Goal: Information Seeking & Learning: Compare options

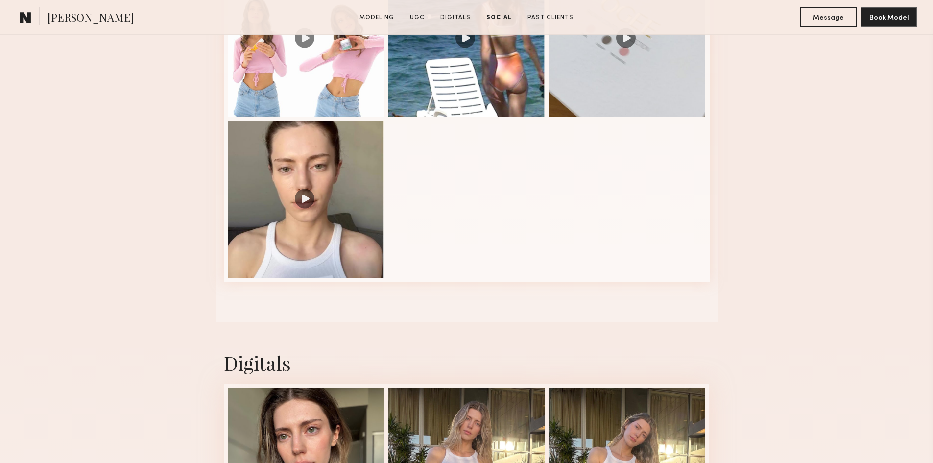
scroll to position [5, 0]
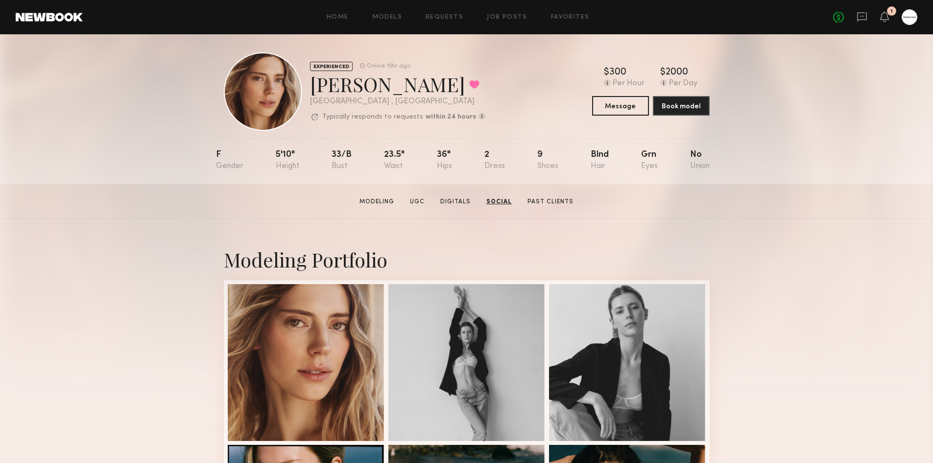
drag, startPoint x: 826, startPoint y: 332, endPoint x: 899, endPoint y: -43, distance: 382.0
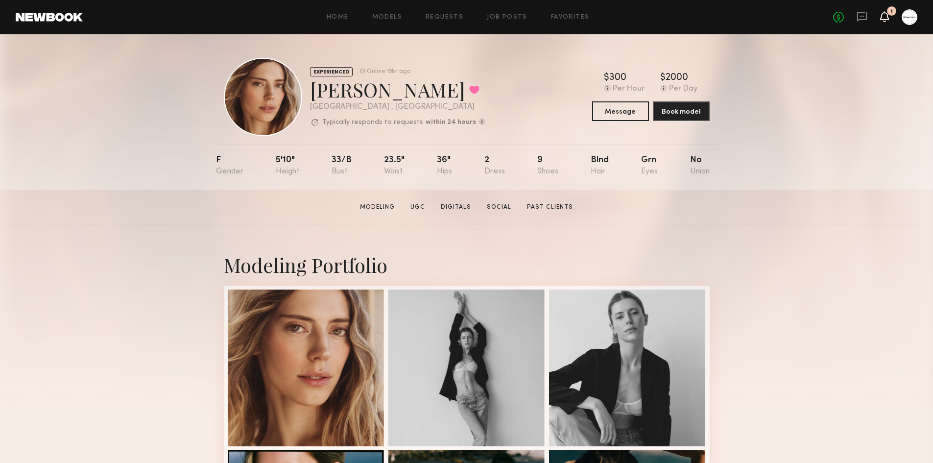
click at [880, 17] on icon at bounding box center [884, 16] width 9 height 11
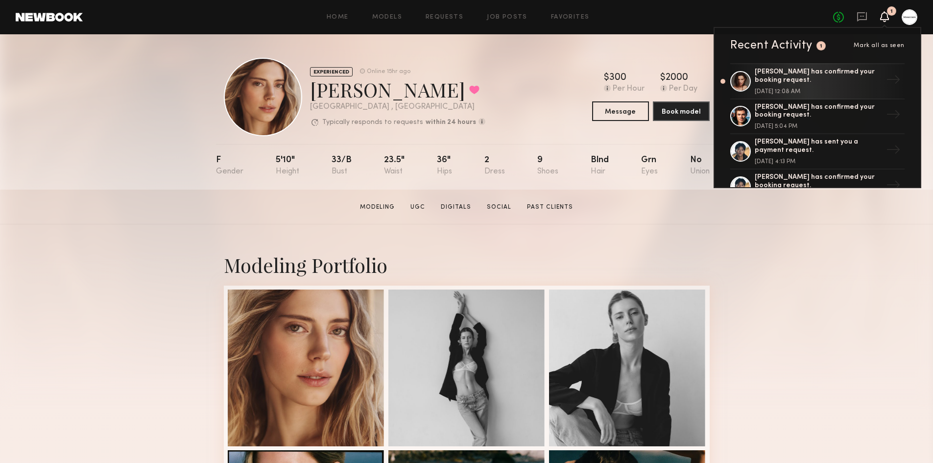
click at [880, 17] on icon at bounding box center [884, 16] width 9 height 11
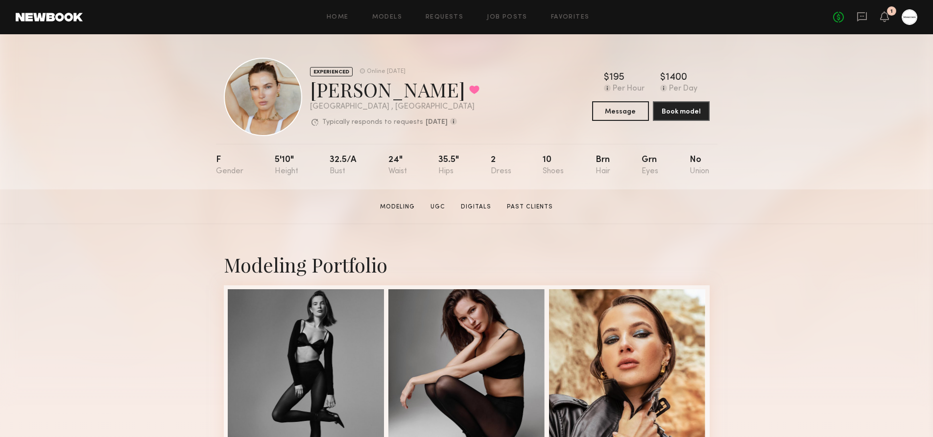
click at [187, 224] on section "Reda P. Modeling UGC Digitals Past Clients Message Book Model" at bounding box center [466, 206] width 933 height 35
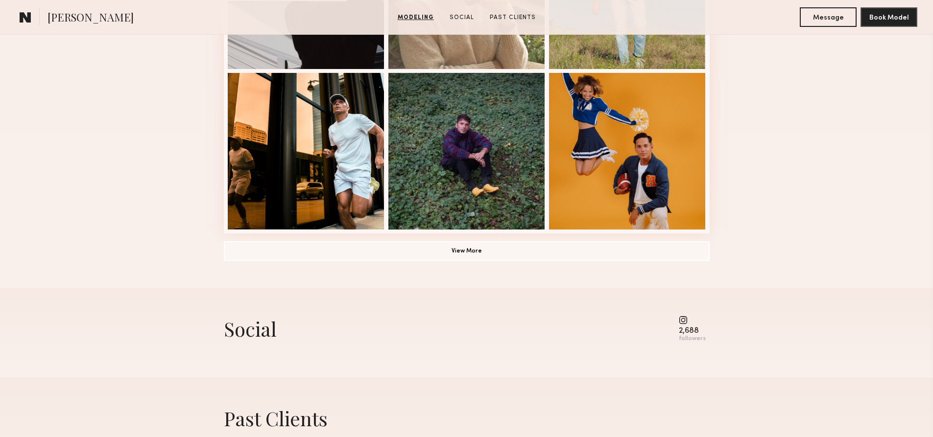
scroll to position [630, 0]
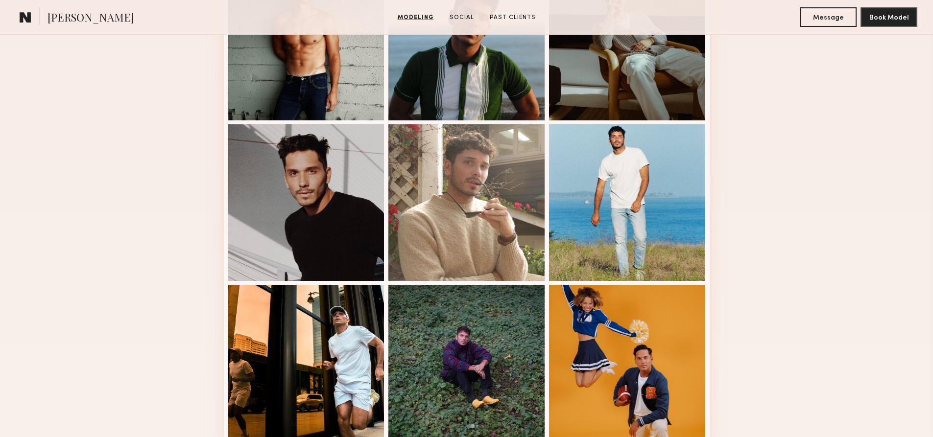
scroll to position [587, 0]
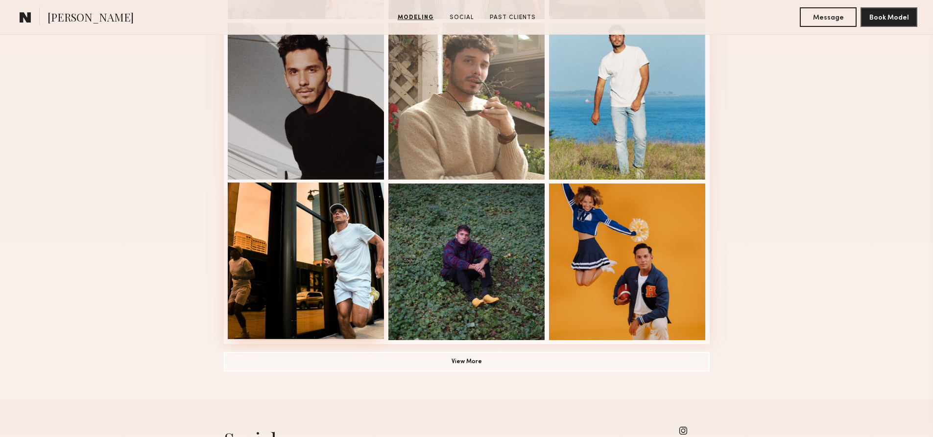
click at [325, 261] on div at bounding box center [306, 261] width 157 height 157
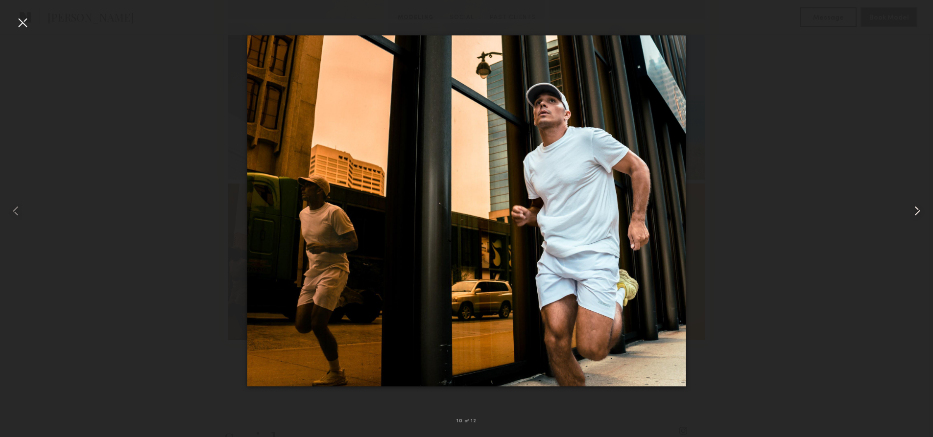
click at [920, 211] on common-icon at bounding box center [917, 211] width 16 height 16
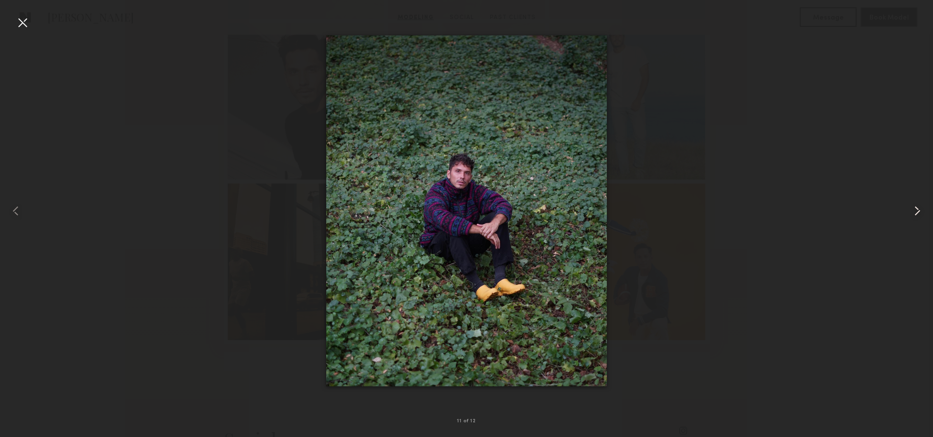
click at [920, 211] on common-icon at bounding box center [917, 211] width 16 height 16
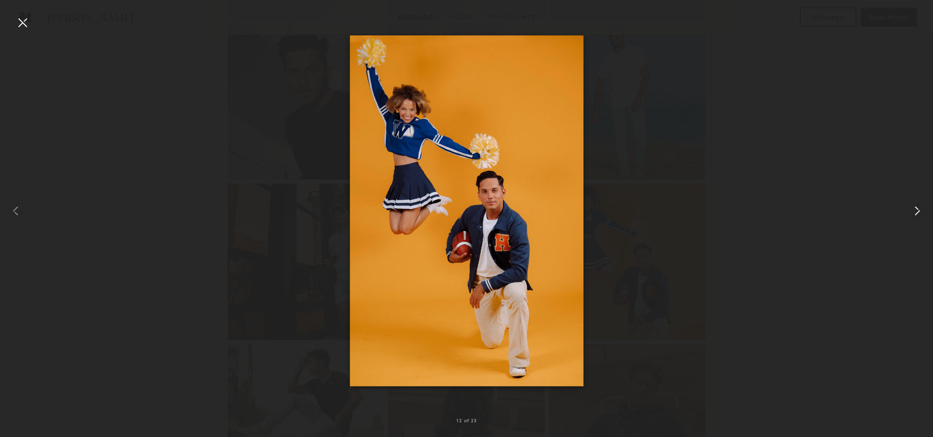
click at [919, 210] on common-icon at bounding box center [917, 211] width 16 height 16
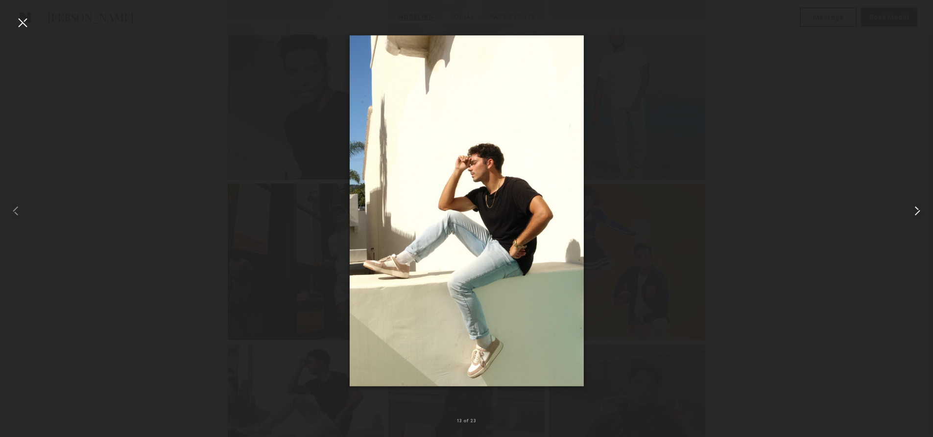
click at [915, 210] on common-icon at bounding box center [917, 211] width 16 height 16
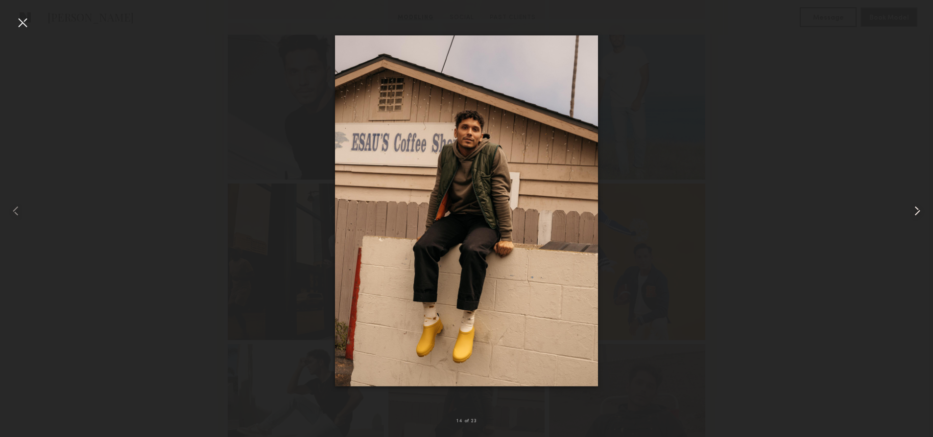
click at [915, 210] on common-icon at bounding box center [917, 211] width 16 height 16
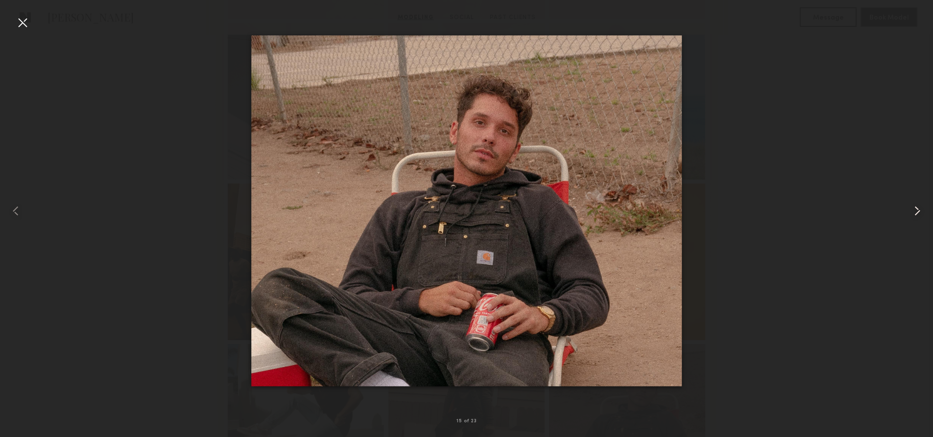
click at [915, 210] on common-icon at bounding box center [917, 211] width 16 height 16
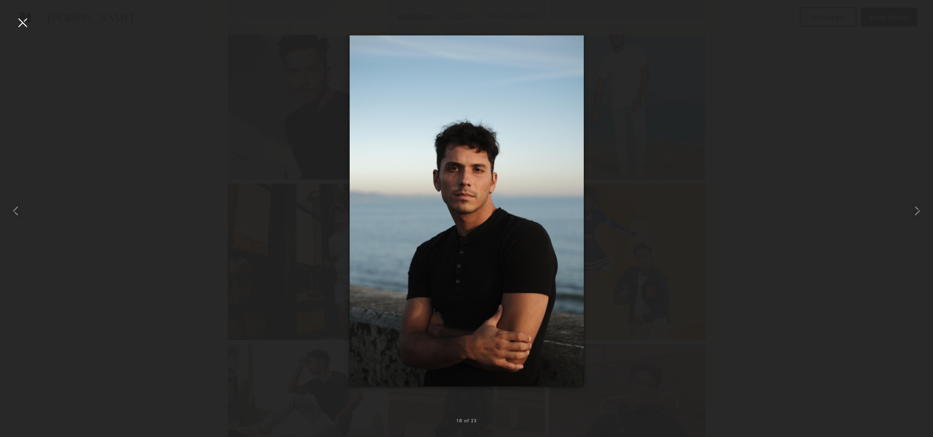
click at [19, 22] on div at bounding box center [23, 23] width 16 height 16
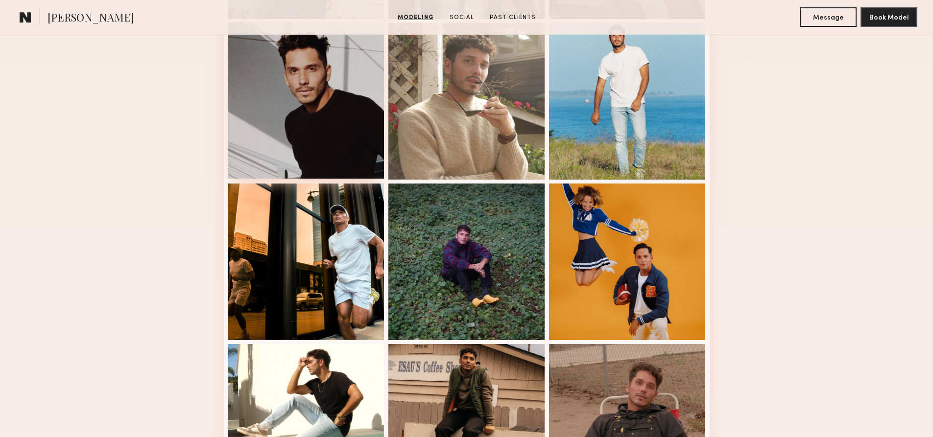
click at [257, 172] on div at bounding box center [306, 100] width 157 height 157
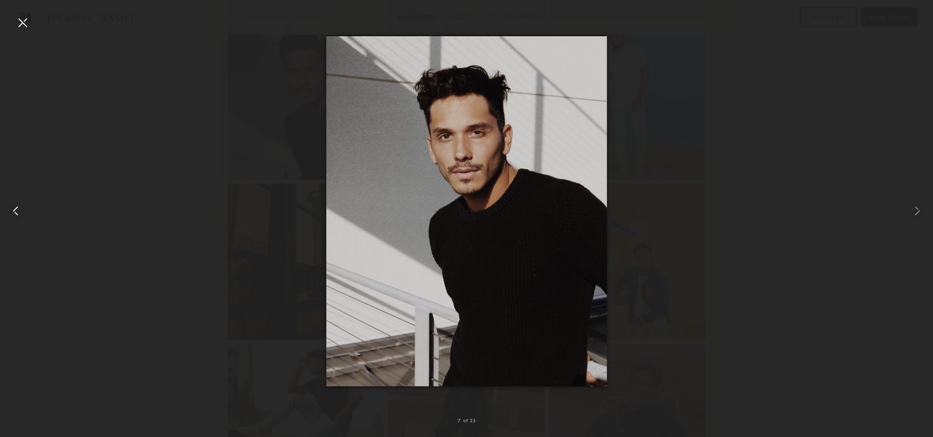
click at [23, 33] on div at bounding box center [18, 211] width 37 height 390
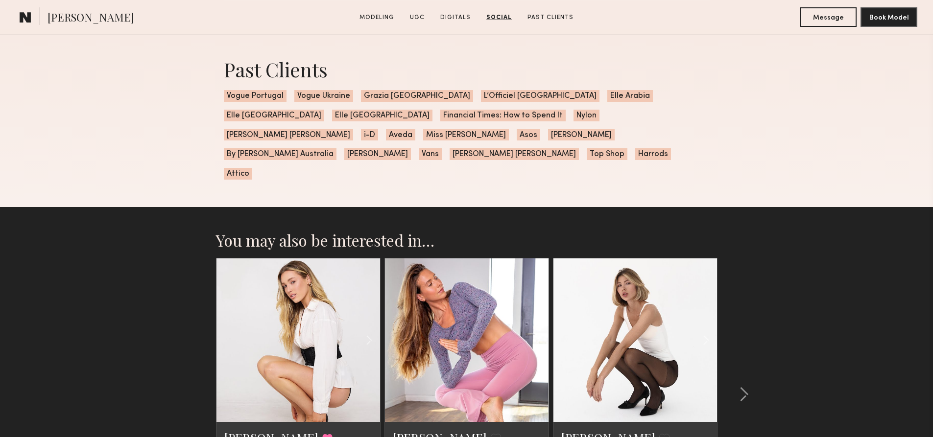
scroll to position [2398, 0]
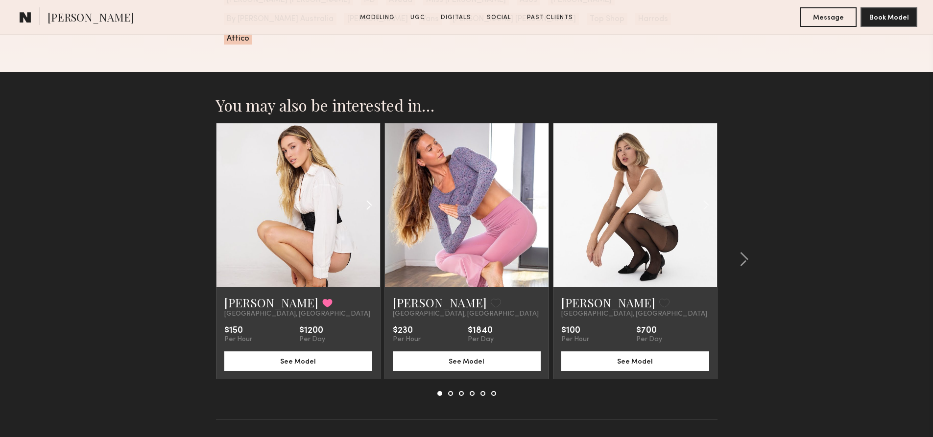
click at [372, 196] on common-icon at bounding box center [369, 205] width 14 height 19
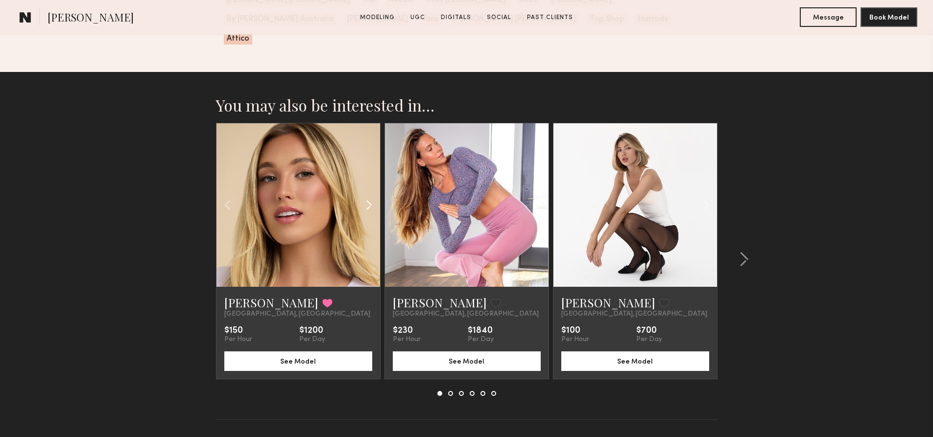
click at [372, 196] on common-icon at bounding box center [369, 205] width 14 height 19
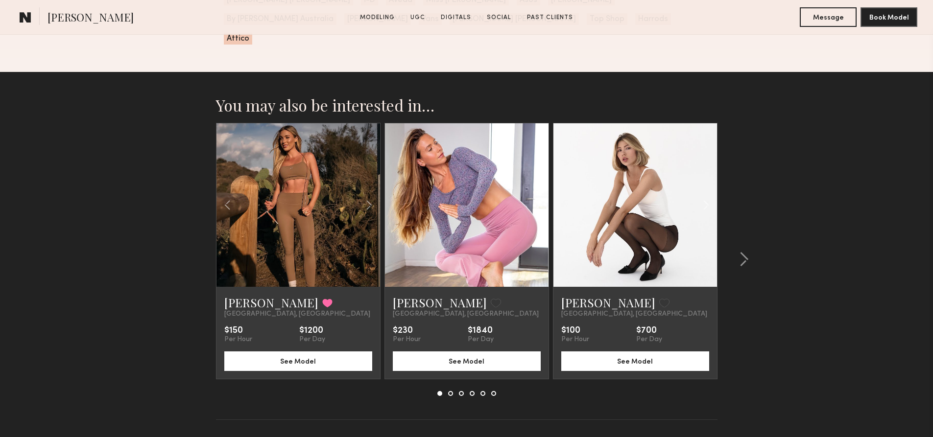
click at [371, 196] on common-icon at bounding box center [369, 205] width 14 height 19
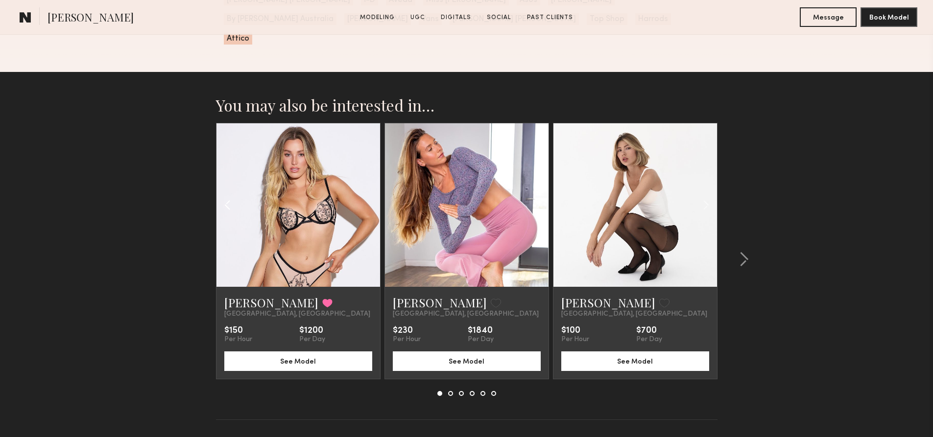
click at [223, 196] on common-icon at bounding box center [227, 205] width 14 height 19
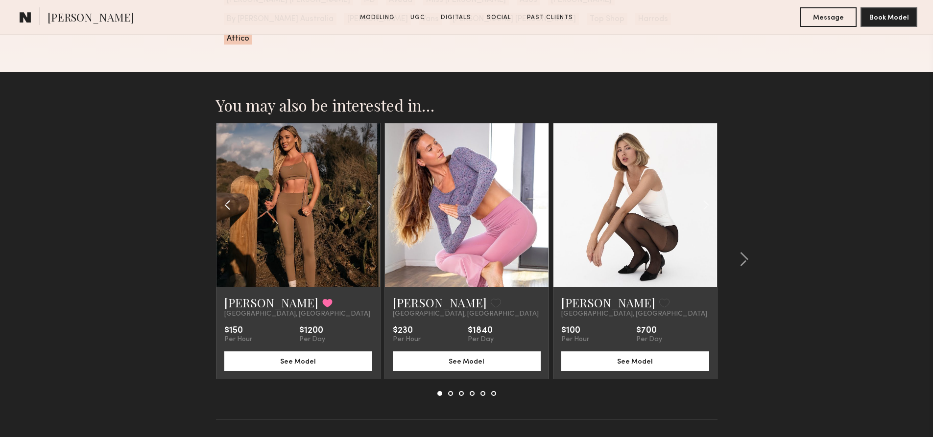
click at [223, 196] on common-icon at bounding box center [227, 205] width 14 height 19
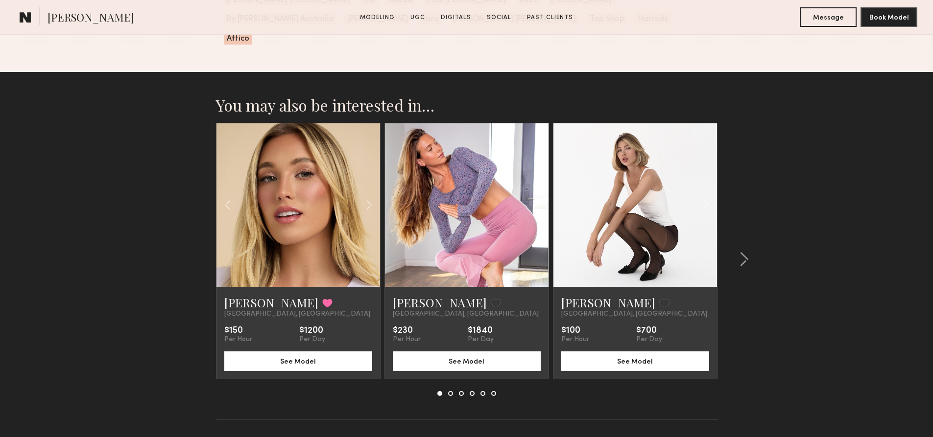
click at [162, 203] on section "You may also be interested in… Hailey M. Favorited Los Angeles, CA $150 Per Hou…" at bounding box center [466, 270] width 933 height 396
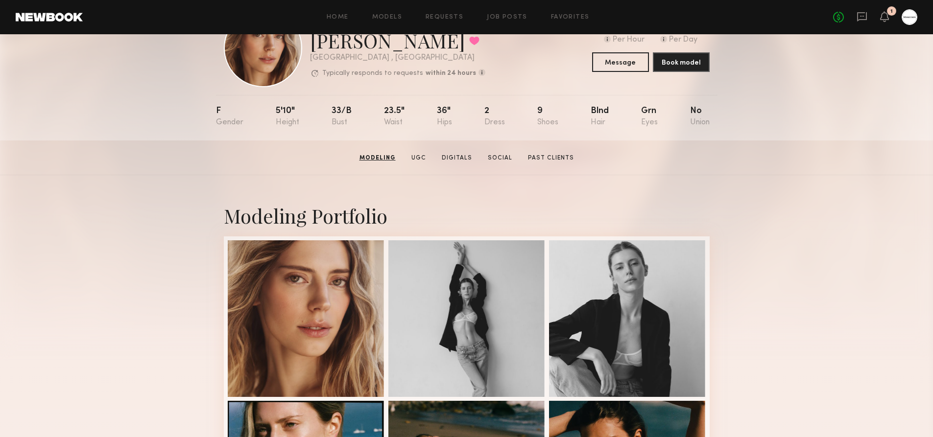
scroll to position [0, 0]
